Goal: Navigation & Orientation: Find specific page/section

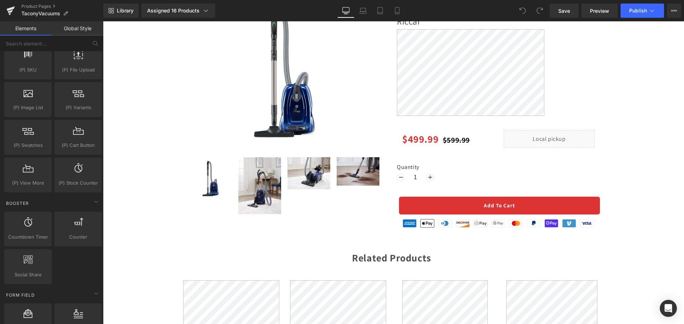
scroll to position [784, 0]
click at [47, 161] on icon at bounding box center [46, 159] width 5 height 5
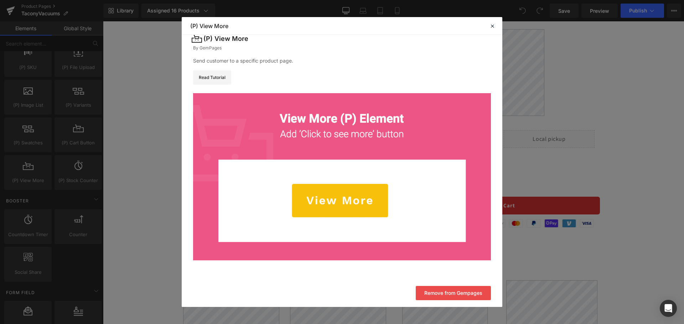
scroll to position [10, 0]
click at [342, 208] on img at bounding box center [342, 176] width 298 height 167
click at [345, 196] on img at bounding box center [342, 176] width 298 height 167
click at [493, 25] on icon at bounding box center [492, 26] width 6 height 6
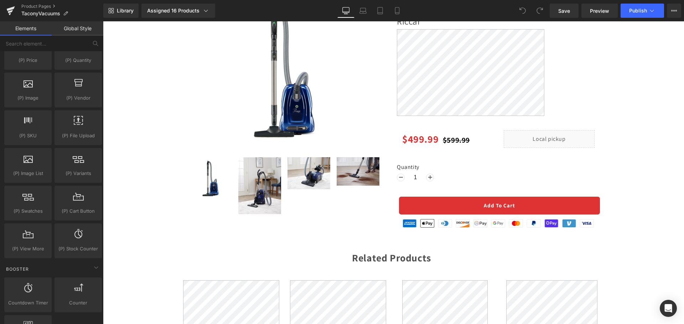
scroll to position [712, 0]
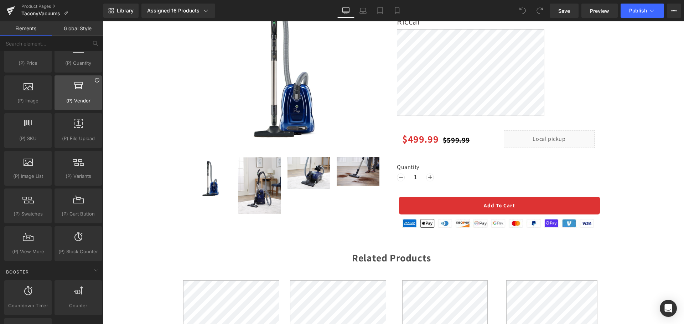
click at [94, 80] on icon at bounding box center [96, 80] width 5 height 5
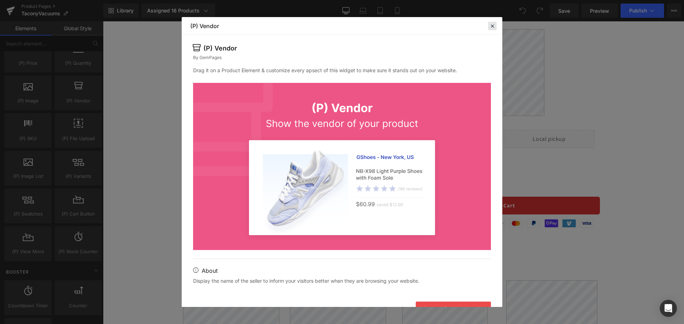
drag, startPoint x: 493, startPoint y: 26, endPoint x: 390, endPoint y: 6, distance: 105.0
click at [493, 27] on icon at bounding box center [492, 26] width 6 height 6
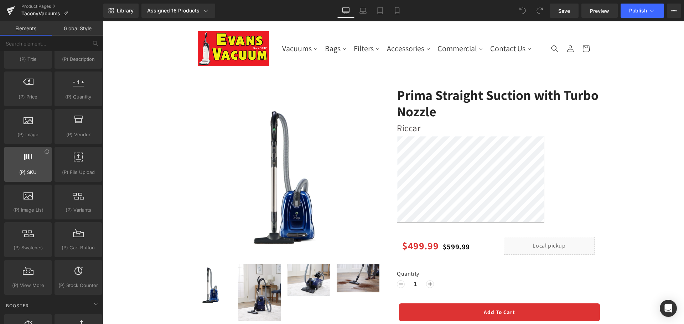
scroll to position [677, 0]
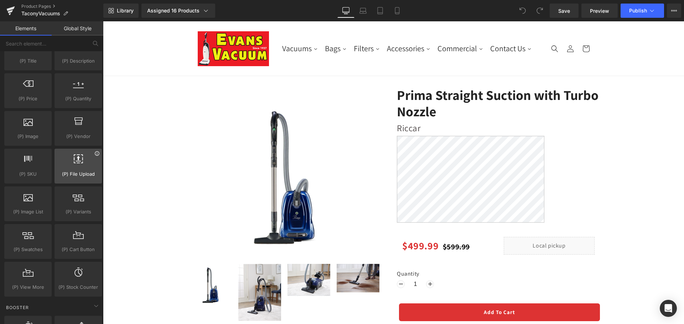
click at [94, 155] on icon at bounding box center [96, 153] width 5 height 5
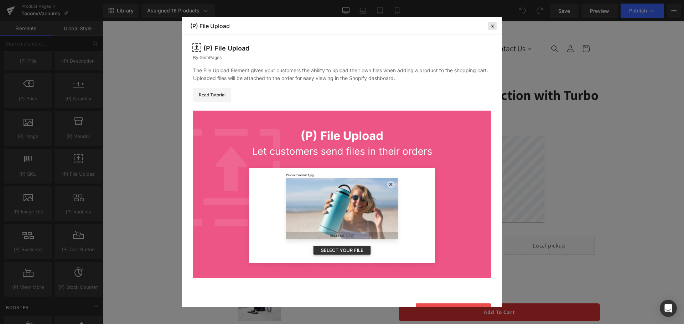
click at [494, 26] on icon at bounding box center [492, 26] width 6 height 6
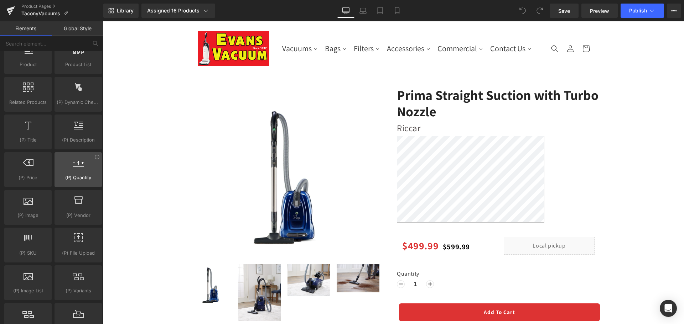
scroll to position [570, 0]
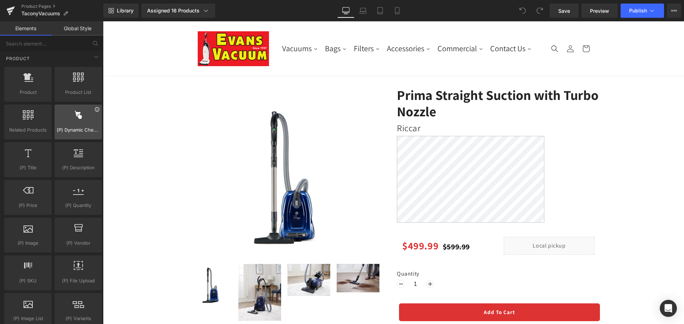
click at [95, 110] on icon at bounding box center [96, 109] width 5 height 5
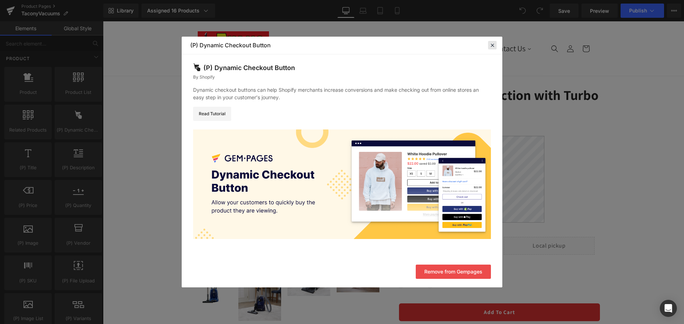
click at [491, 46] on icon at bounding box center [492, 45] width 6 height 6
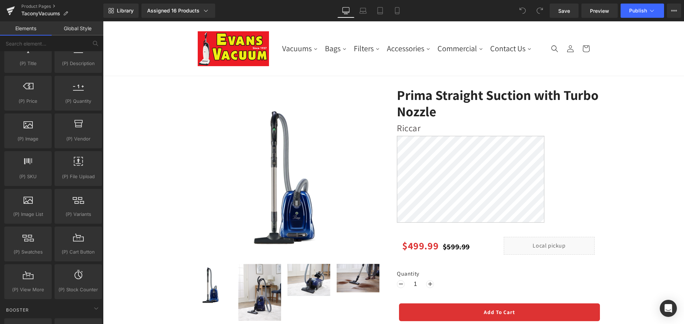
scroll to position [677, 0]
click at [45, 191] on icon at bounding box center [47, 191] width 4 height 4
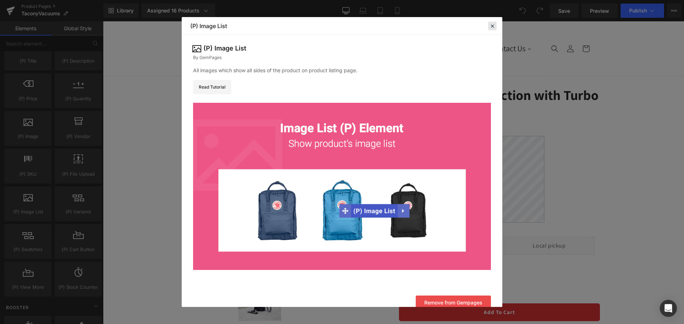
click at [491, 27] on icon at bounding box center [492, 26] width 6 height 6
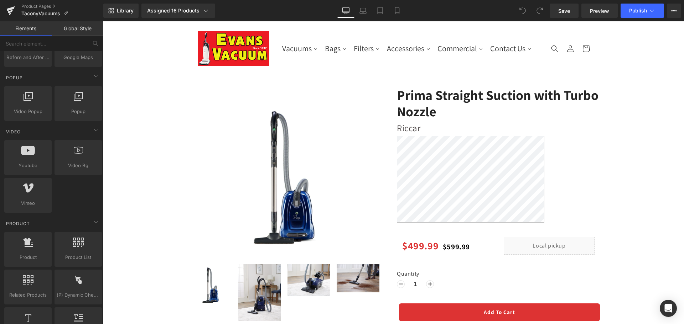
scroll to position [427, 0]
